Goal: Task Accomplishment & Management: Manage account settings

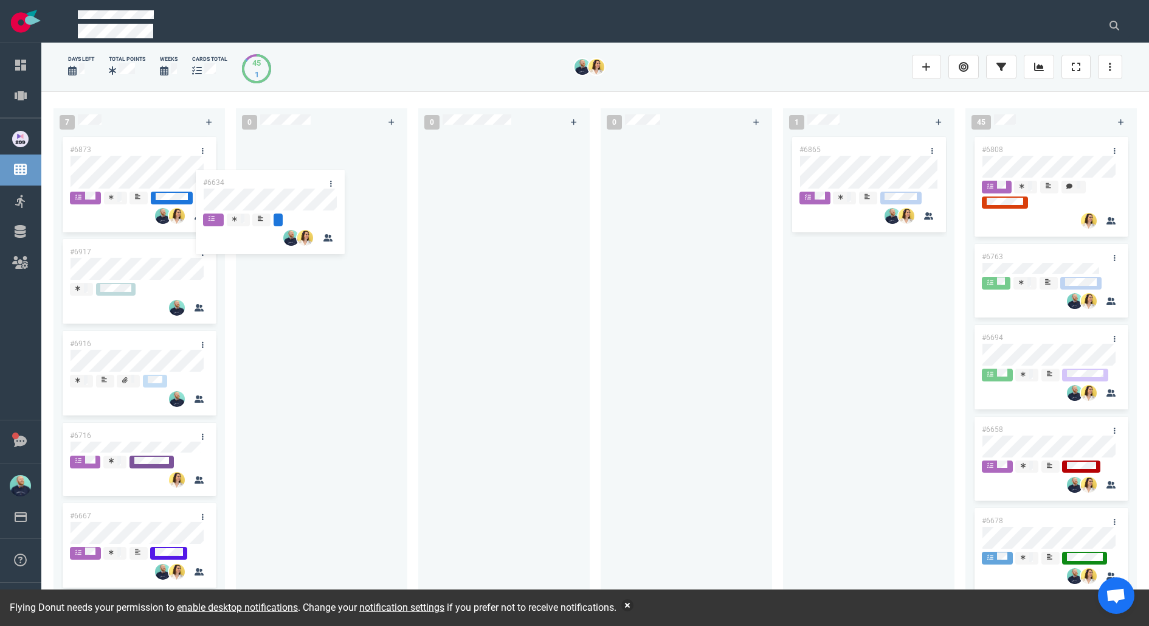
drag, startPoint x: 170, startPoint y: 242, endPoint x: 304, endPoint y: 172, distance: 151.0
click at [304, 172] on div "7 #6873 #6634 #6917 #6916 #6716 #6667 #6334 #6634 0 0 0 1 #6865 45 #6808 #6763 …" at bounding box center [595, 358] width 1108 height 534
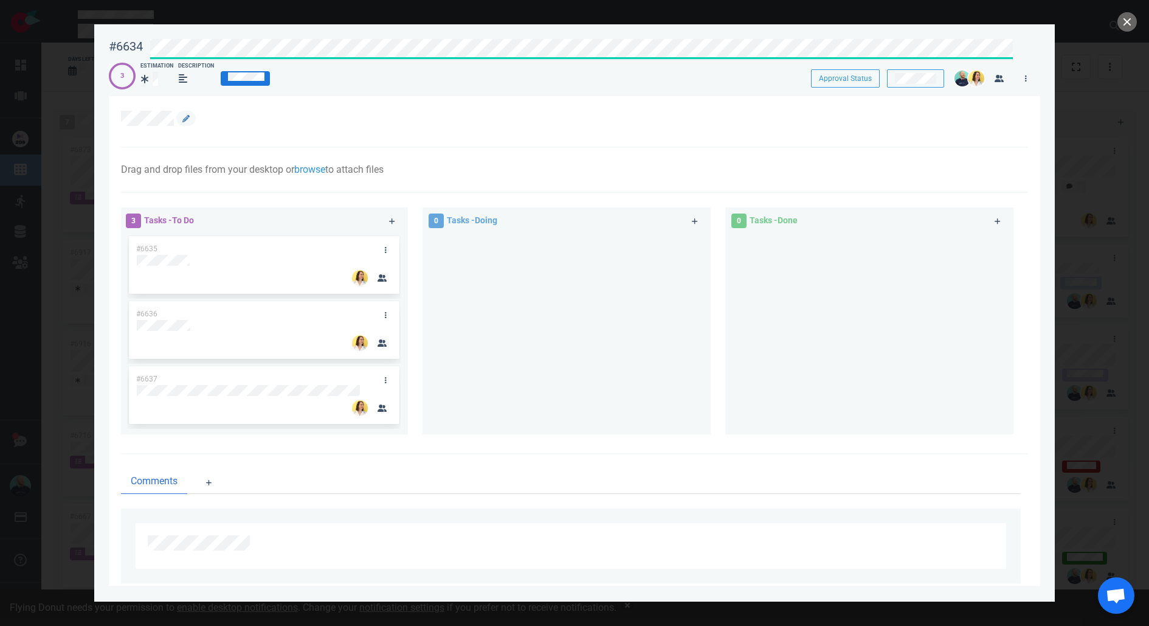
click at [302, 113] on div at bounding box center [568, 118] width 894 height 15
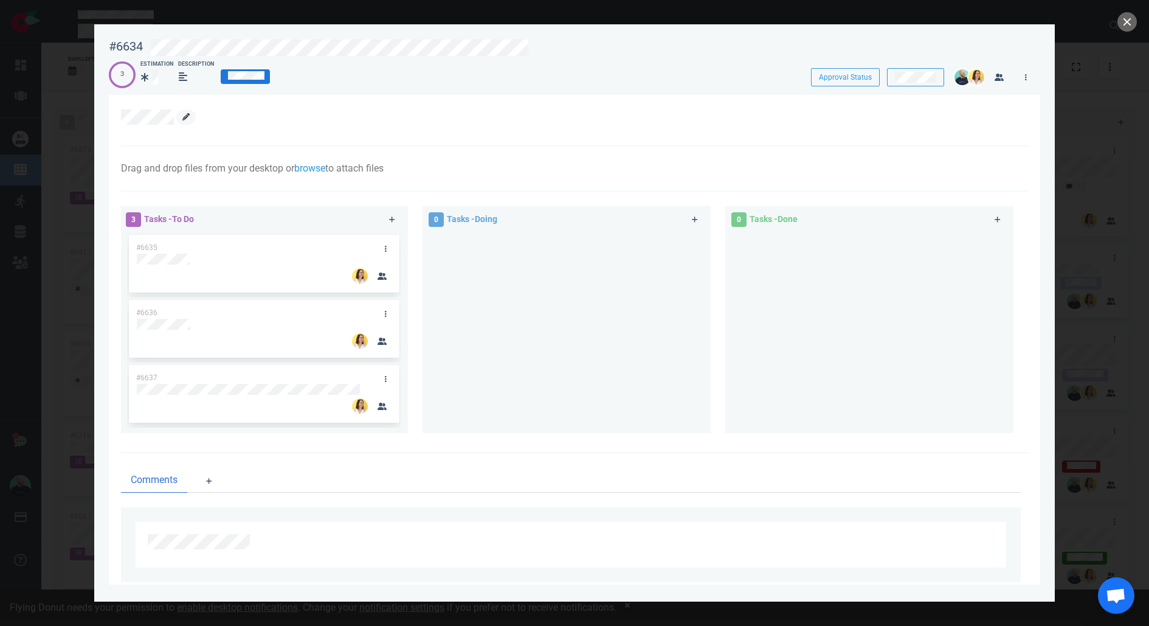
click at [184, 116] on icon at bounding box center [185, 116] width 7 height 7
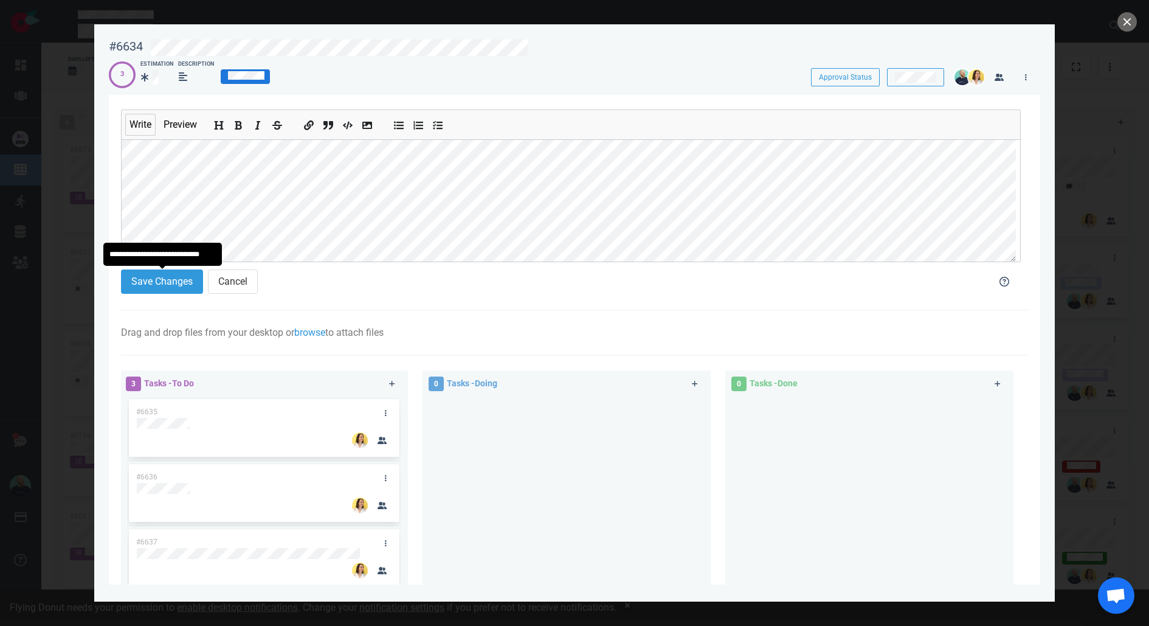
click at [156, 293] on section "Save Changes Cancel" at bounding box center [548, 283] width 854 height 29
click at [153, 280] on button "Save Changes" at bounding box center [162, 281] width 82 height 24
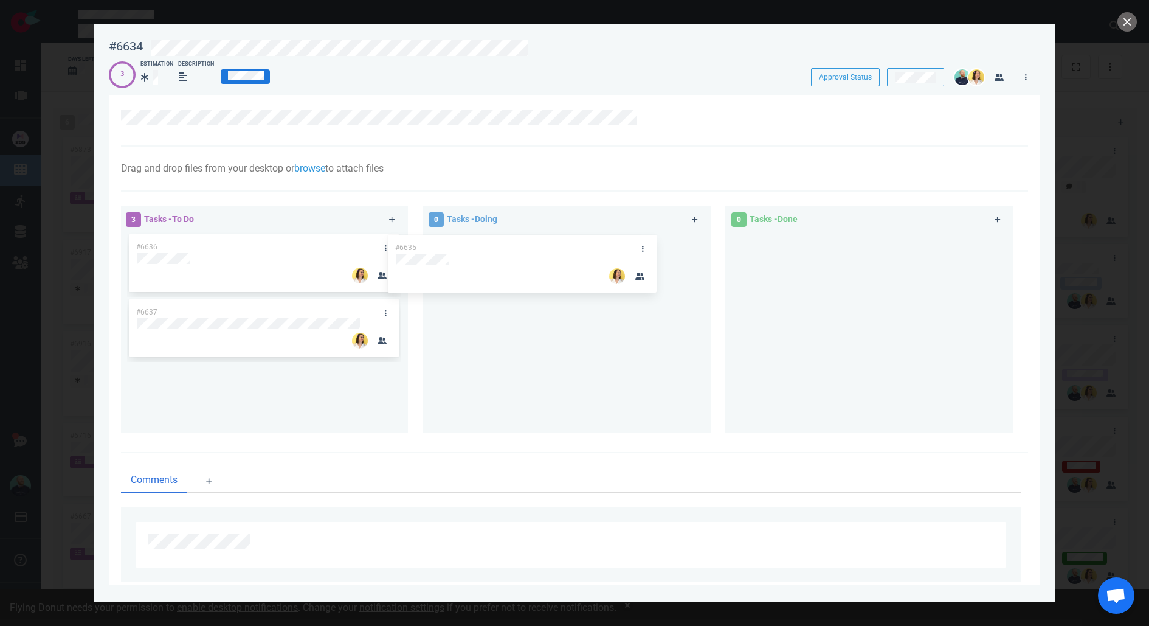
drag, startPoint x: 274, startPoint y: 244, endPoint x: 543, endPoint y: 243, distance: 269.4
click at [543, 243] on div "3 Tasks - To Do #6635 #6636 #6637 #6635 0 Tasks - Doing 0 Tasks - Done" at bounding box center [571, 322] width 915 height 246
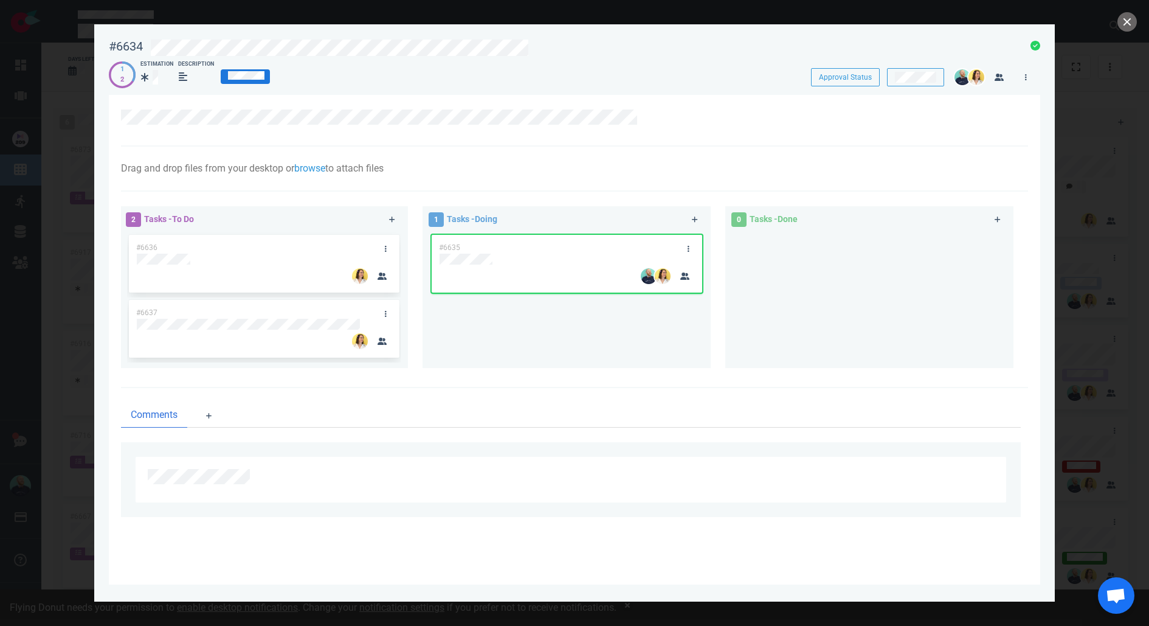
click at [1137, 29] on div at bounding box center [574, 313] width 1149 height 626
click at [1129, 29] on button "close" at bounding box center [1127, 21] width 19 height 19
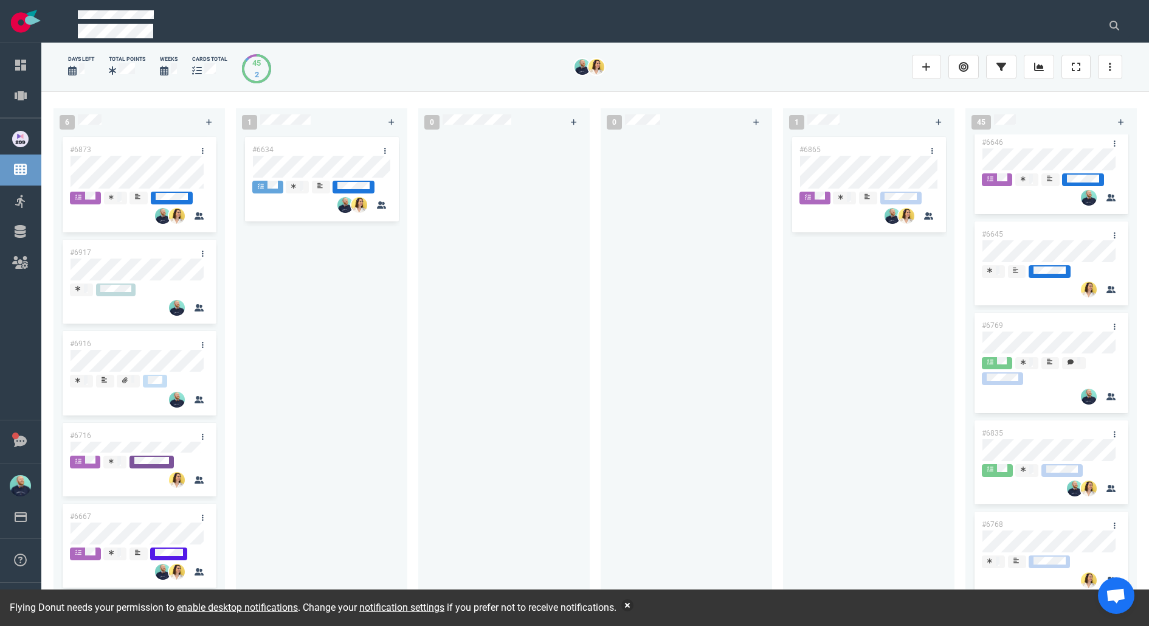
scroll to position [2798, 0]
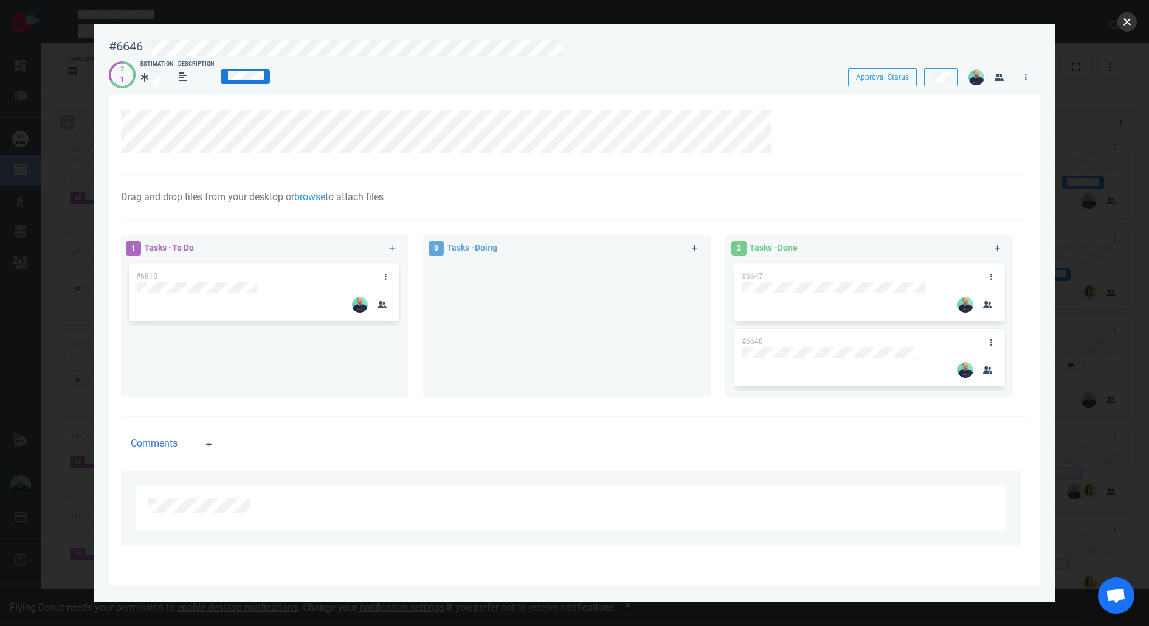
click at [1131, 27] on button "close" at bounding box center [1127, 21] width 19 height 19
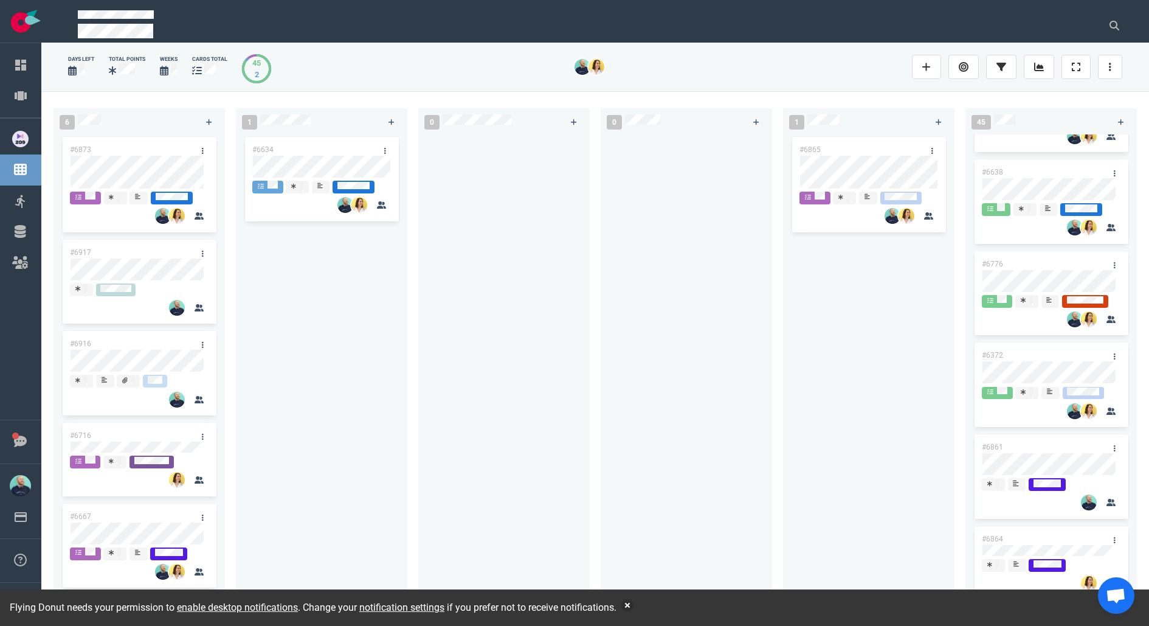
scroll to position [1481, 0]
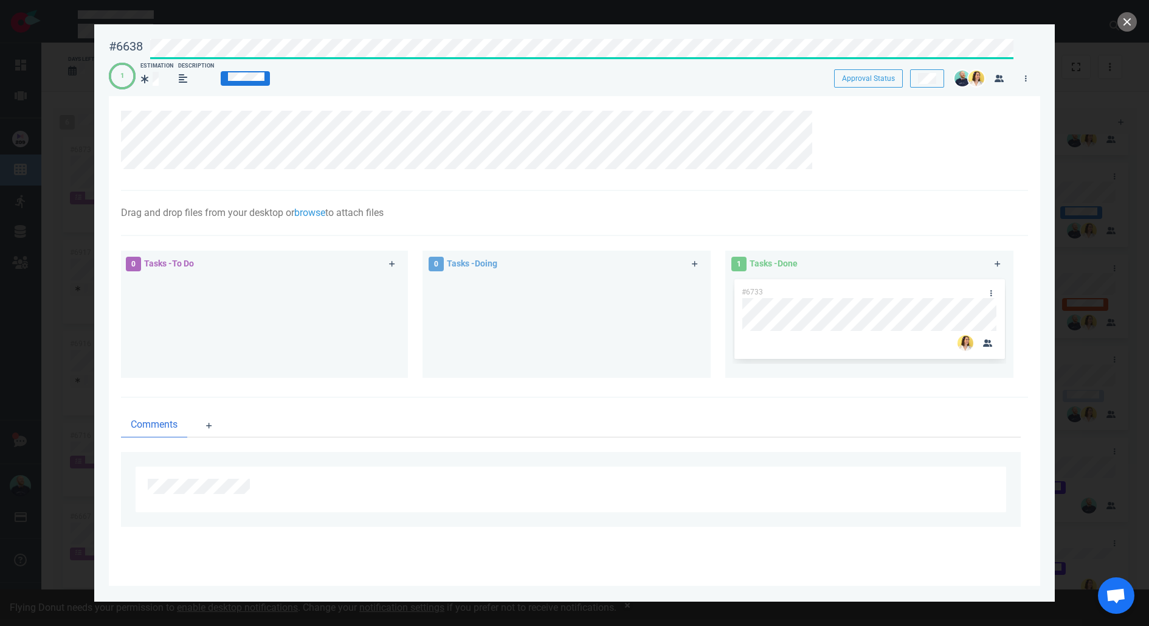
click at [138, 37] on div "#6638 Approval Status" at bounding box center [575, 47] width 946 height 30
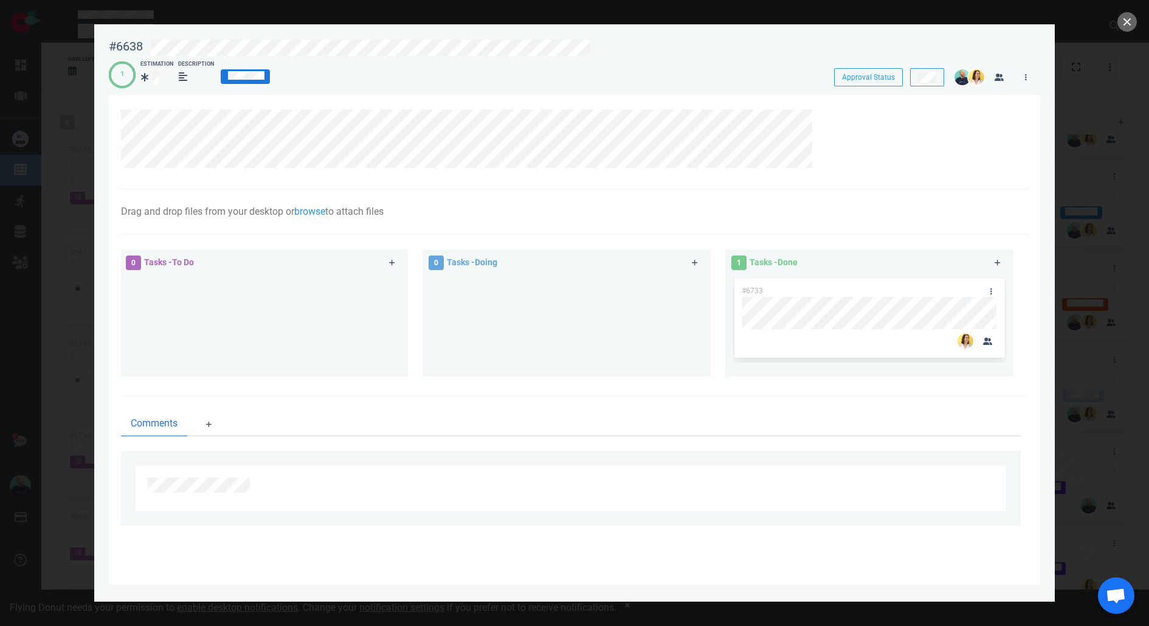
click at [1097, 176] on div at bounding box center [574, 313] width 1149 height 626
click at [1123, 32] on div at bounding box center [574, 313] width 1149 height 626
click at [1134, 19] on button "close" at bounding box center [1127, 21] width 19 height 19
